Goal: Information Seeking & Learning: Learn about a topic

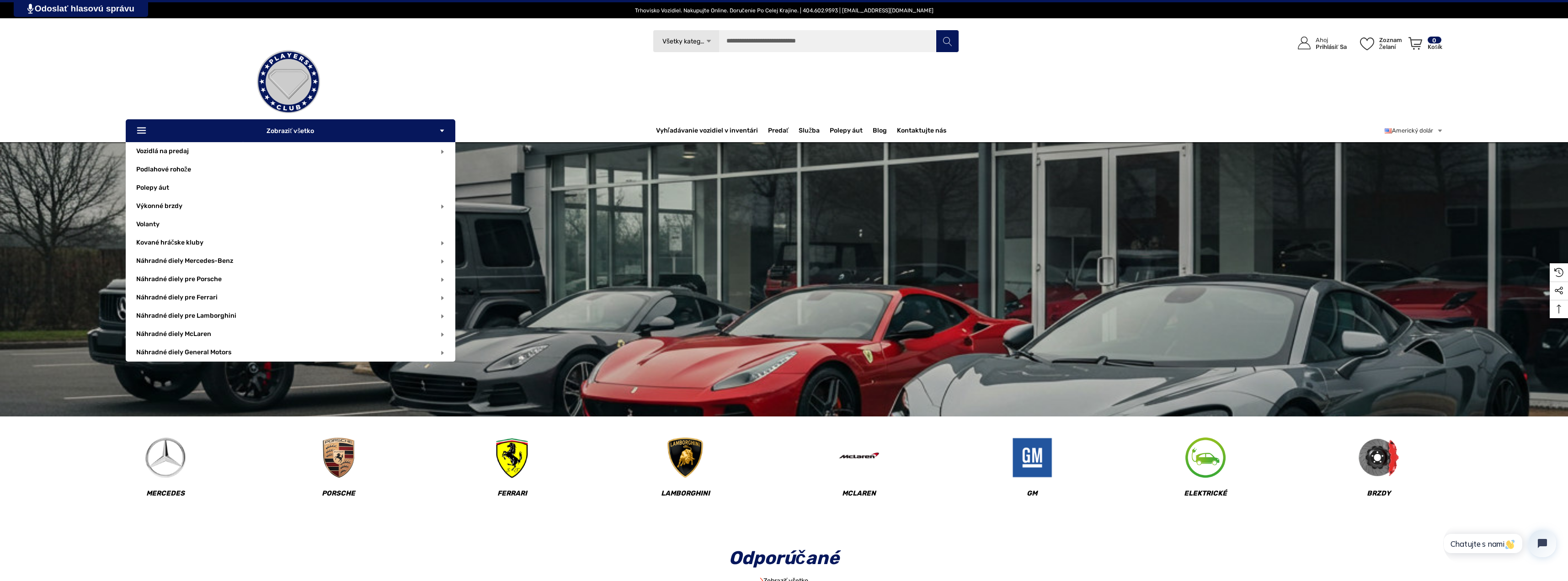
click at [146, 129] on icon "Icon Line Icon Line" at bounding box center [142, 131] width 14 height 11
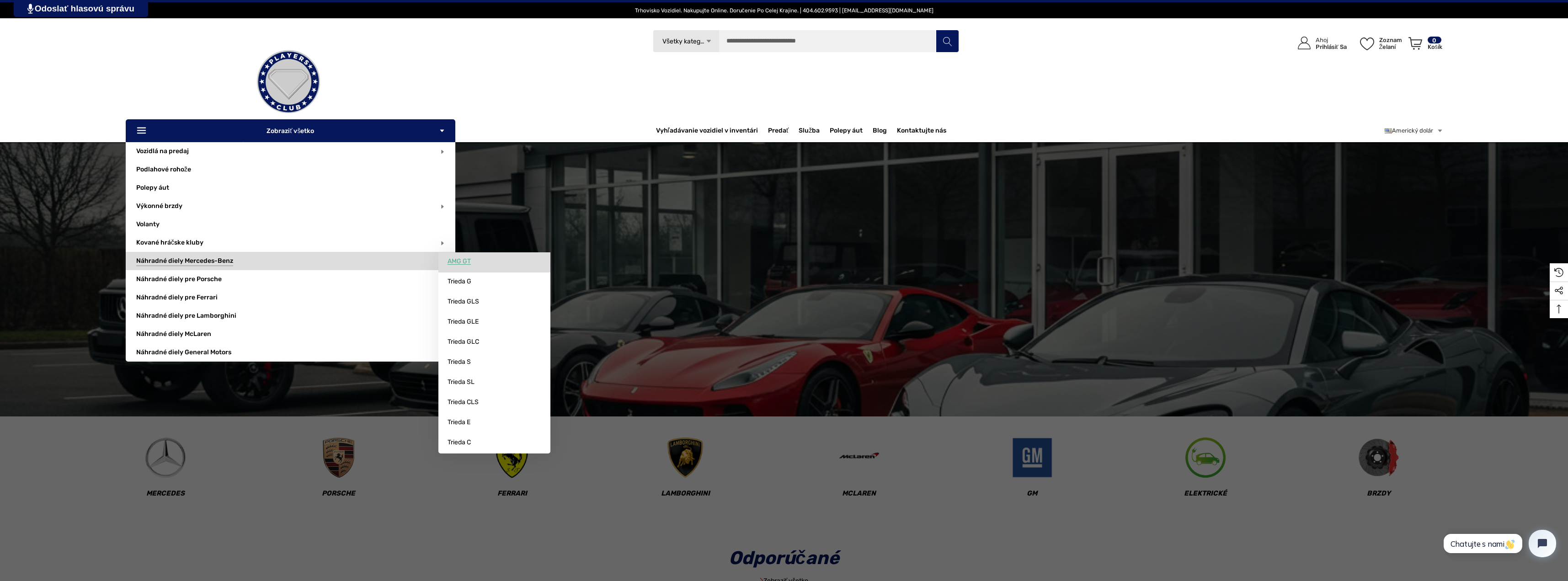
click at [466, 260] on font "AMG GT" at bounding box center [459, 261] width 24 height 8
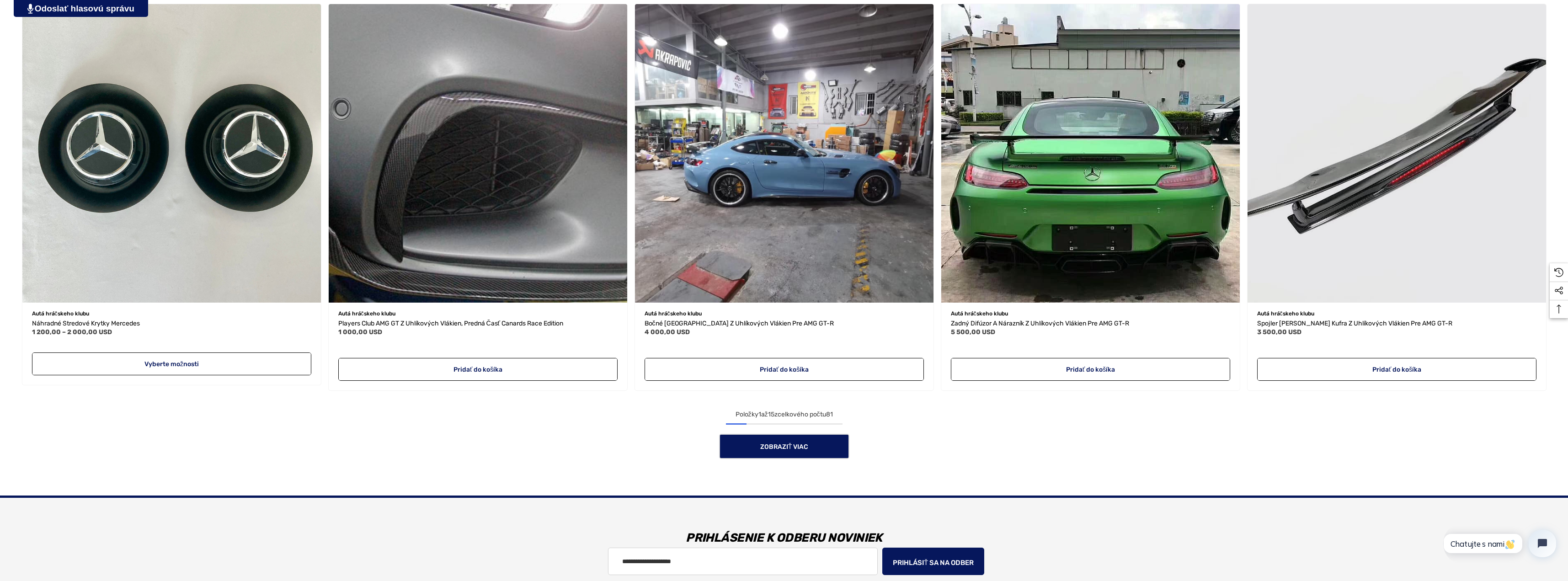
scroll to position [1052, 0]
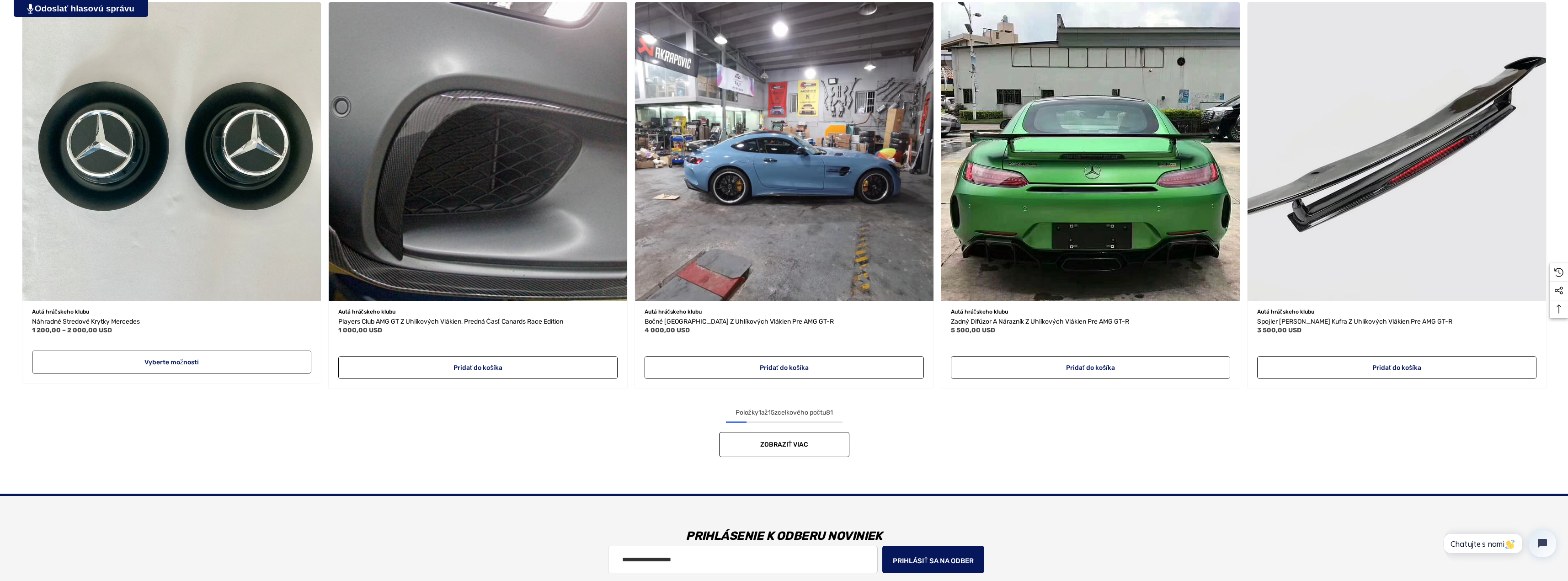
click at [815, 442] on link "Zobraziť viac" at bounding box center [784, 444] width 130 height 25
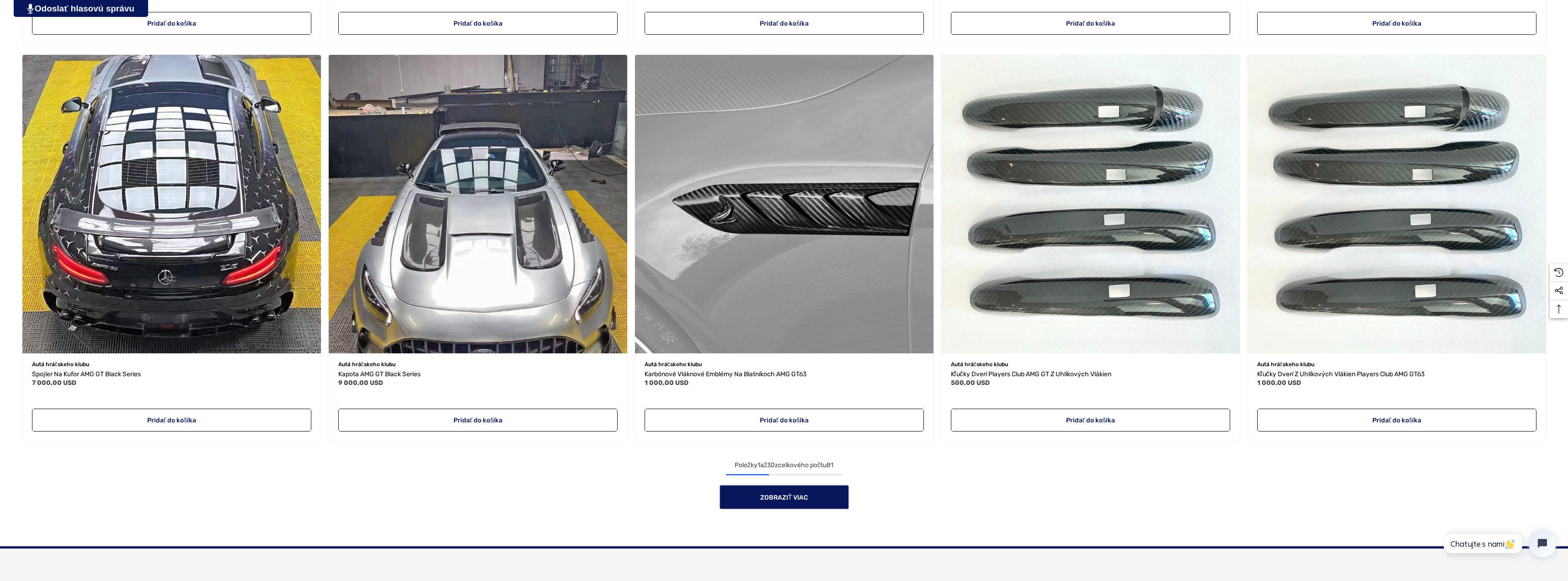
scroll to position [2195, 0]
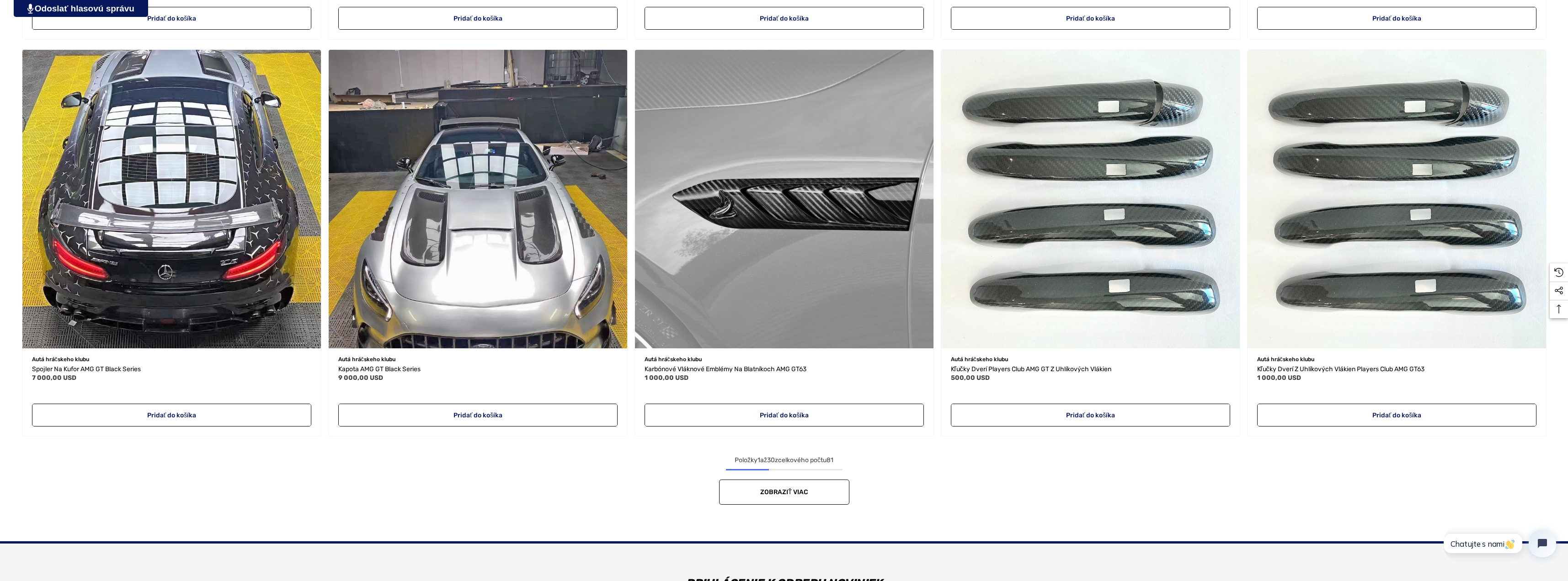
click at [792, 498] on link "Zobraziť viac" at bounding box center [784, 492] width 130 height 25
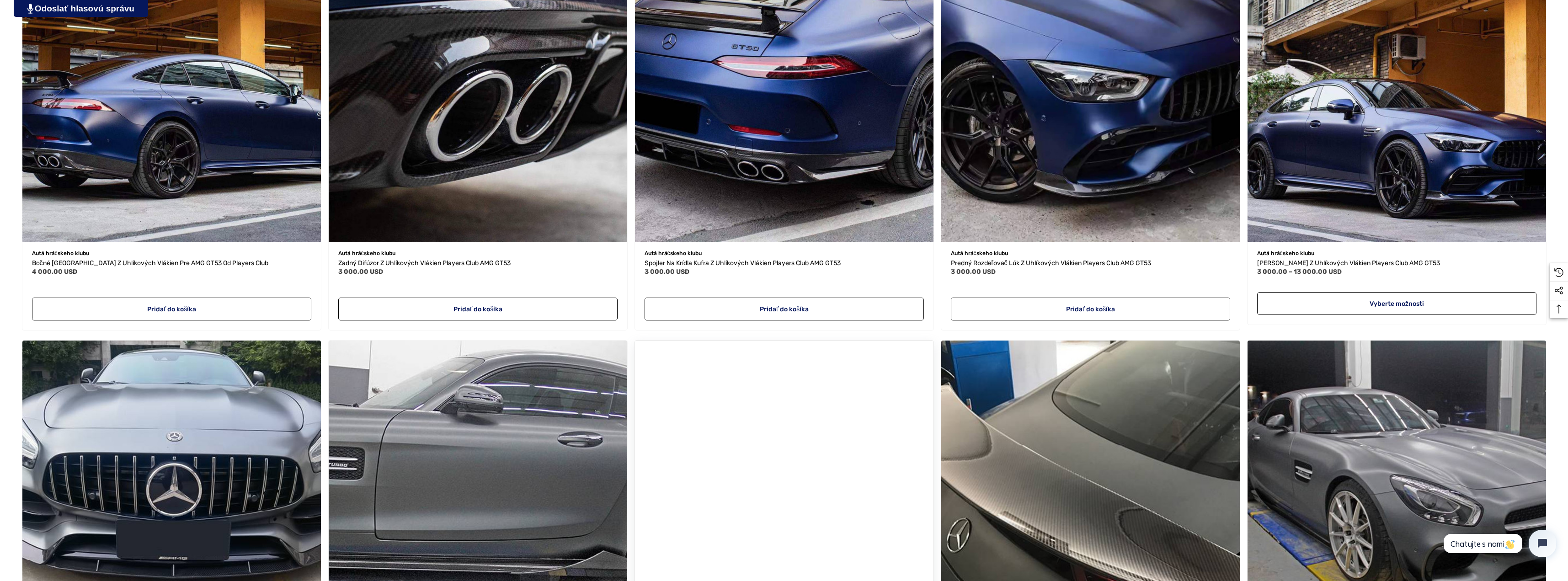
scroll to position [3019, 0]
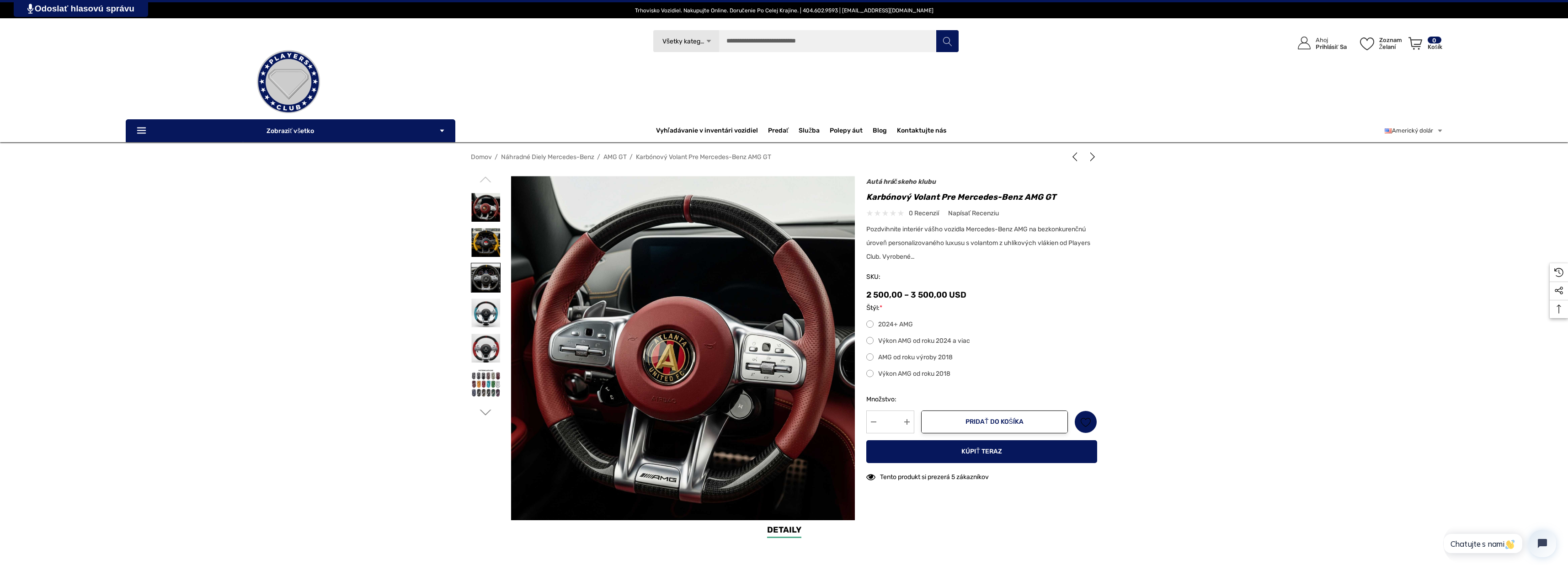
click at [481, 275] on img at bounding box center [486, 277] width 28 height 28
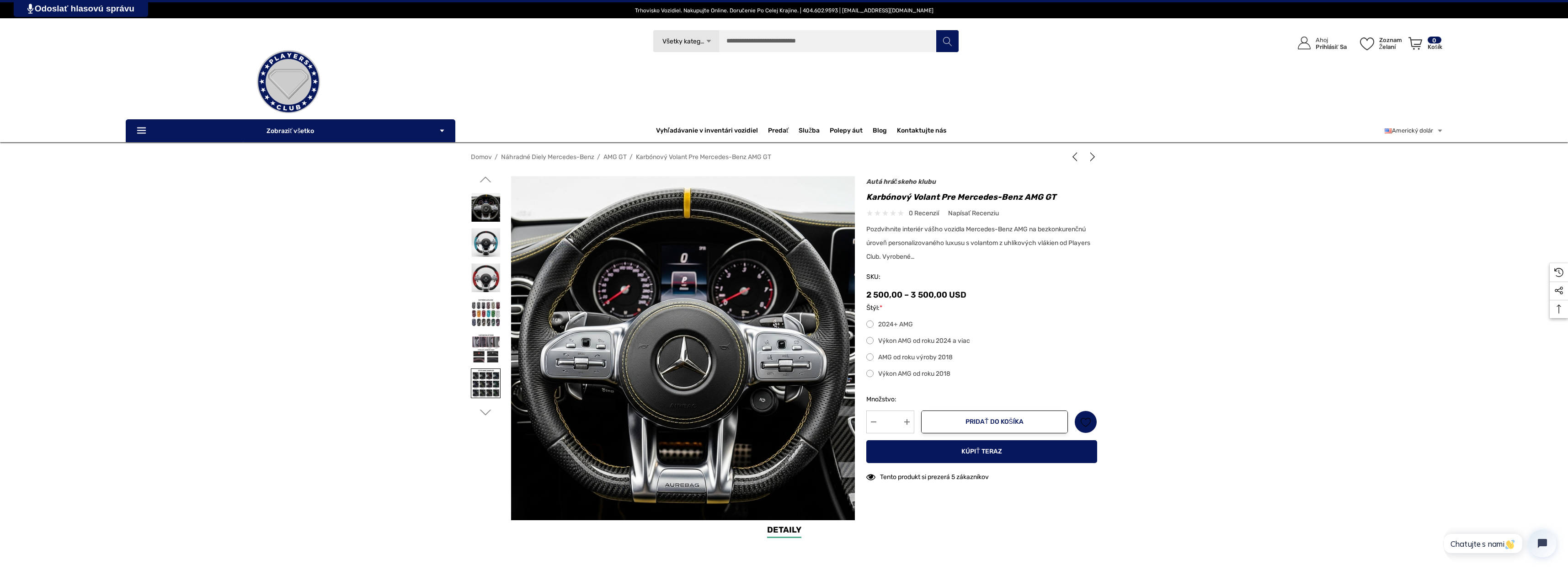
click at [487, 370] on img at bounding box center [486, 383] width 28 height 28
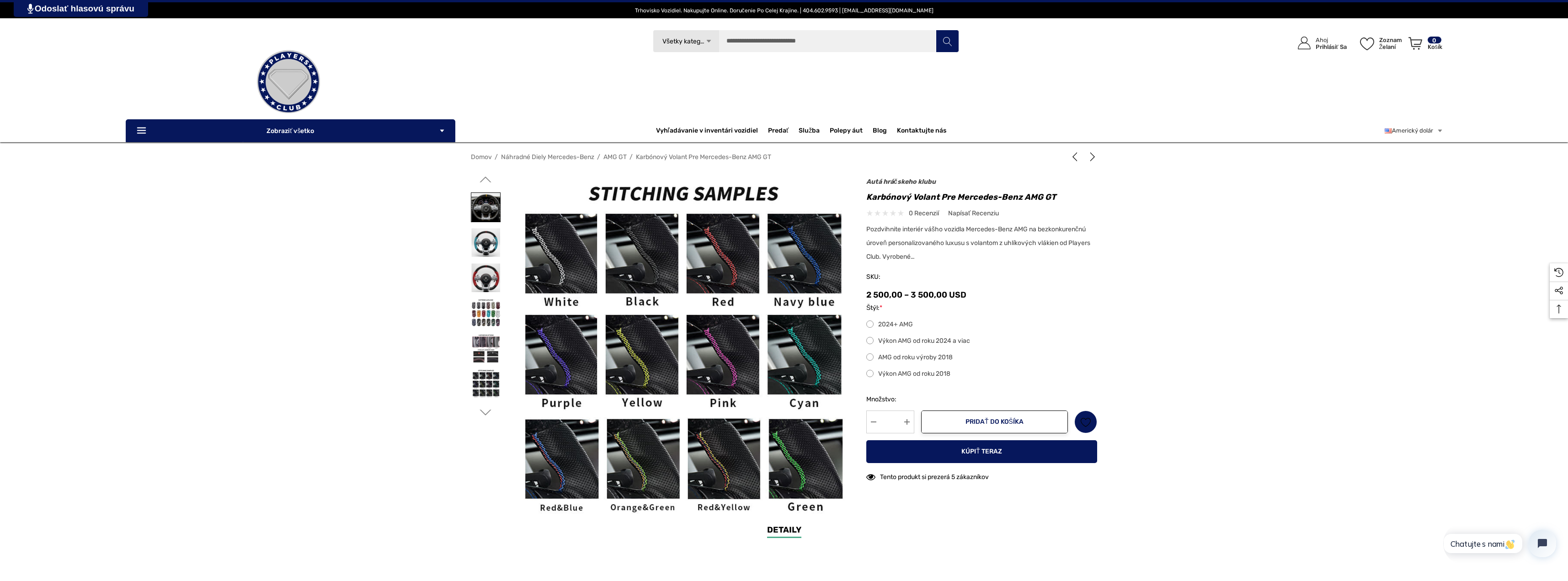
click at [490, 216] on img at bounding box center [486, 207] width 28 height 28
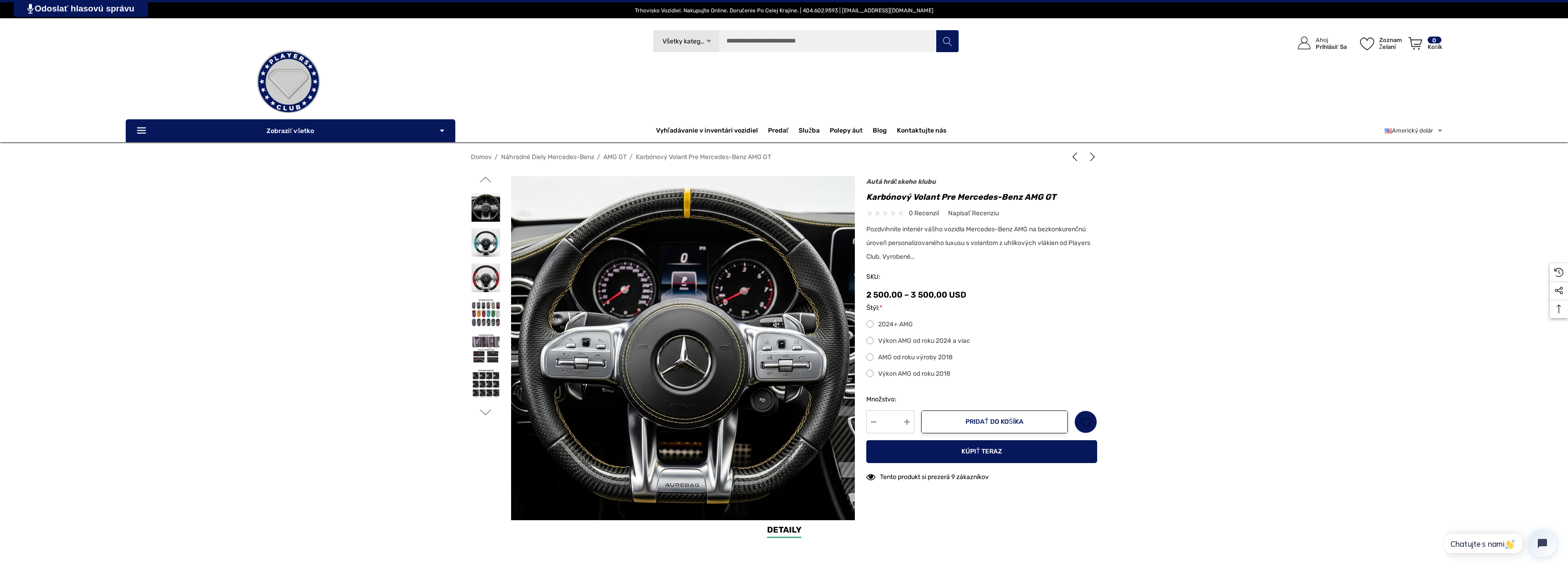
click at [939, 360] on font "AMG od roku výroby 2018" at bounding box center [916, 358] width 75 height 8
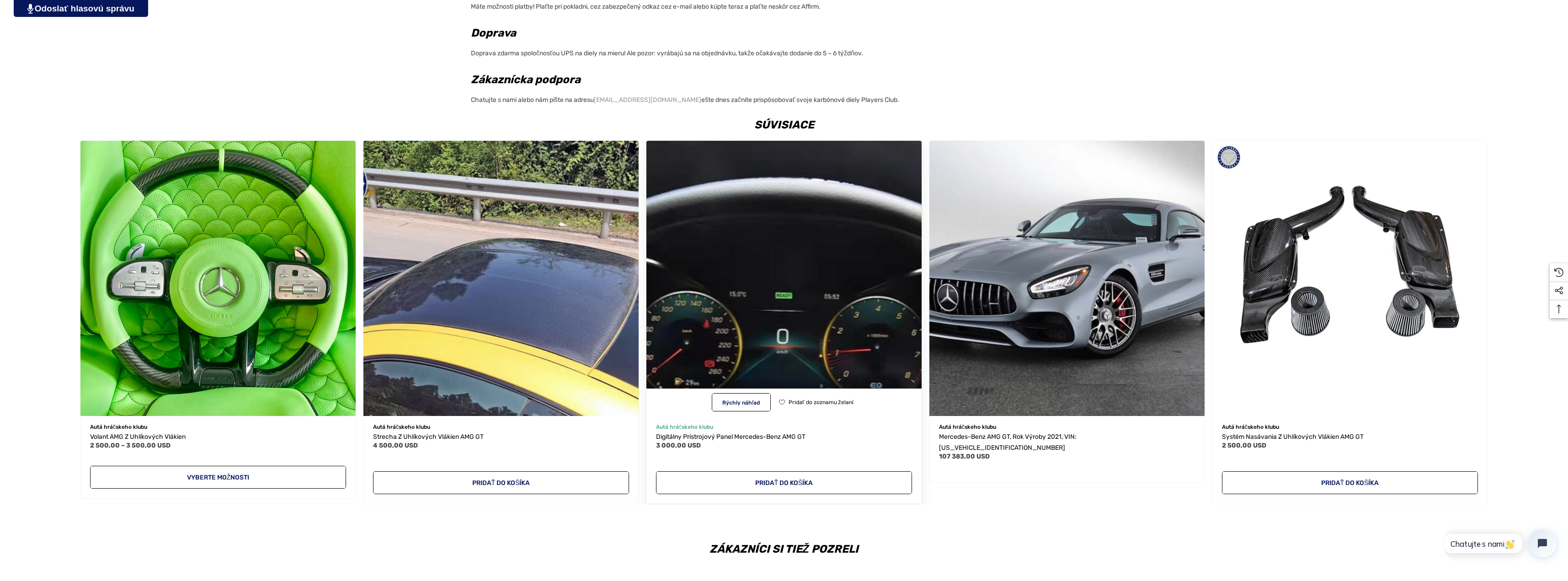
scroll to position [1555, 0]
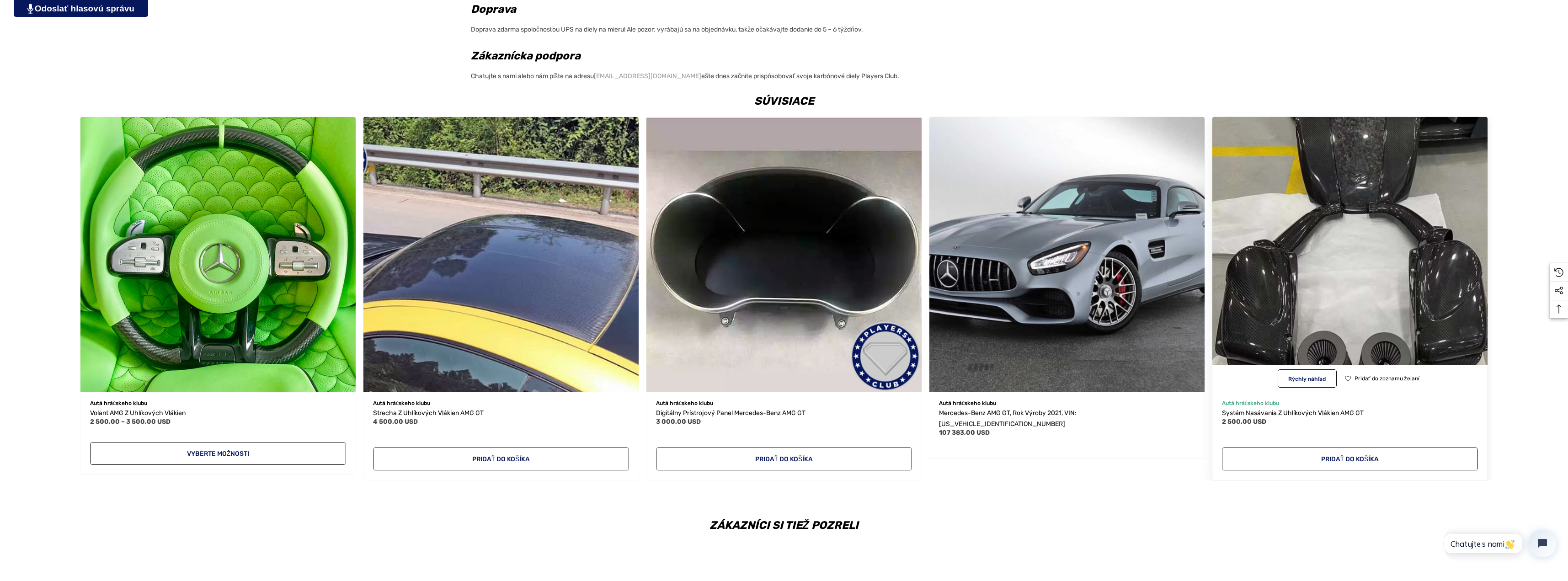
click at [1416, 222] on img "Systém nasávania z uhlíkových vlákien AMG GT, 2 500,00 USD\a" at bounding box center [1350, 255] width 303 height 303
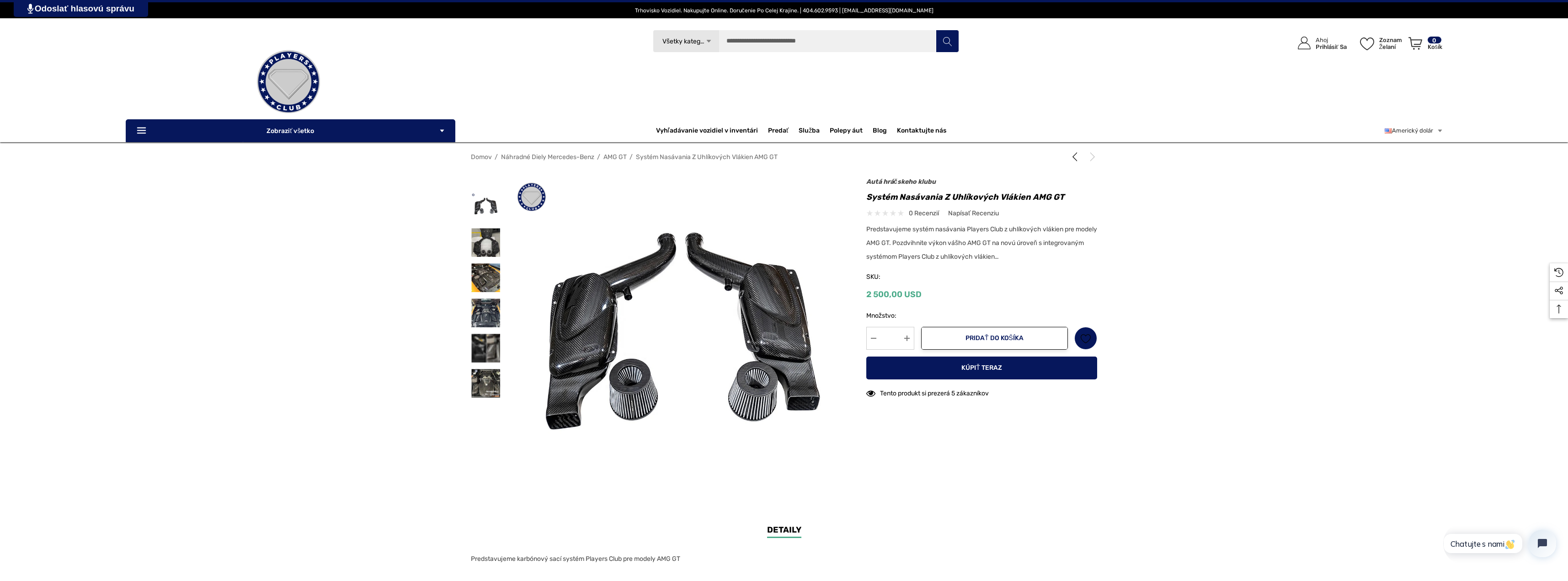
click at [655, 267] on img at bounding box center [803, 468] width 585 height 585
